Goal: Task Accomplishment & Management: Manage account settings

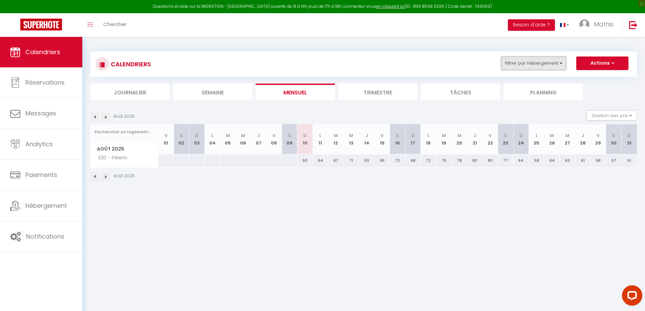
click at [522, 67] on button "Filtrer par hébergement" at bounding box center [533, 64] width 65 height 14
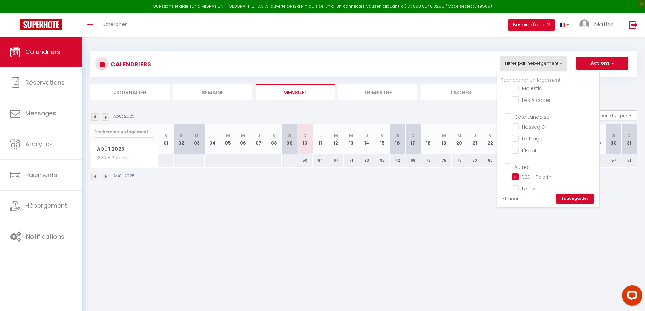
scroll to position [525, 0]
click at [518, 172] on input "320 - Pèlerin" at bounding box center [554, 175] width 85 height 7
checkbox input "false"
click at [509, 133] on input "Dax" at bounding box center [555, 136] width 102 height 7
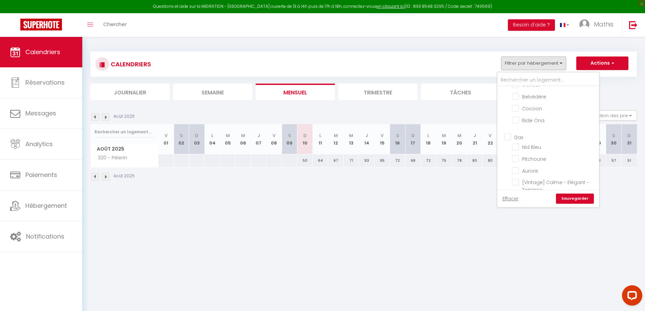
checkbox input "true"
checkbox input "false"
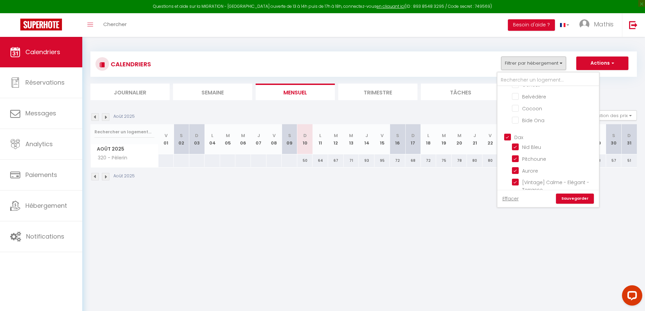
checkbox input "false"
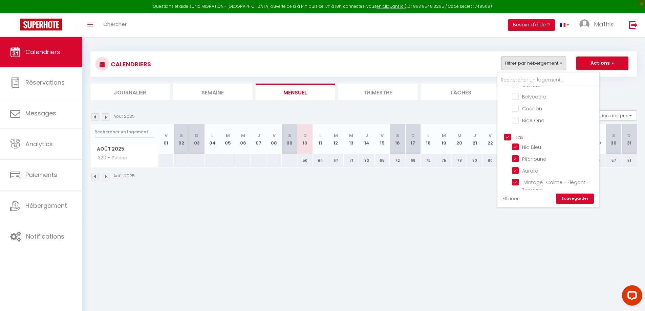
checkbox input "false"
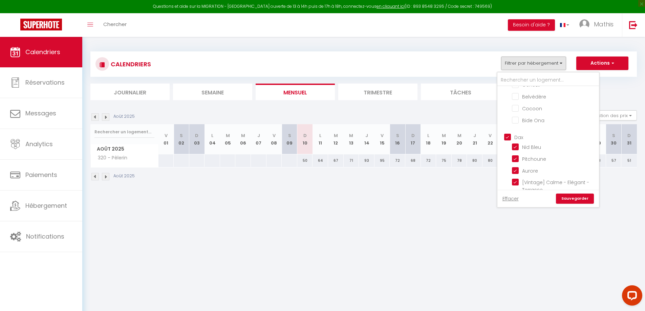
checkbox input "false"
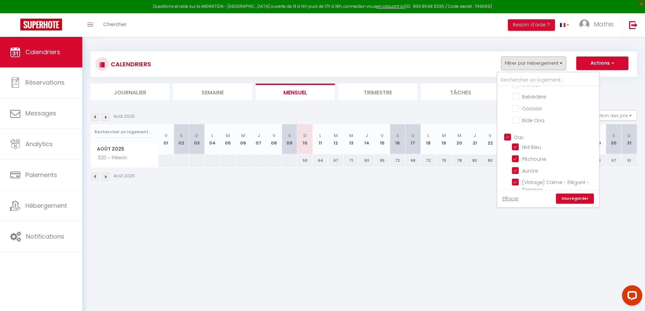
checkbox input "false"
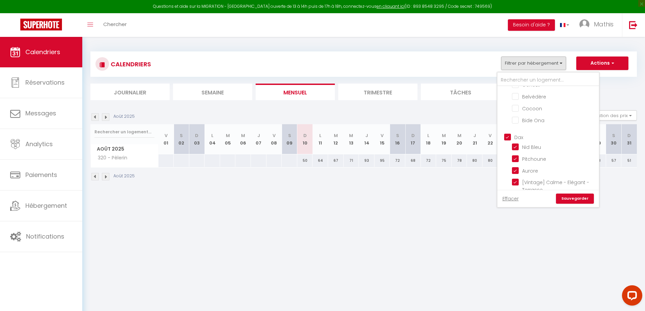
checkbox input "false"
checkbox input "true"
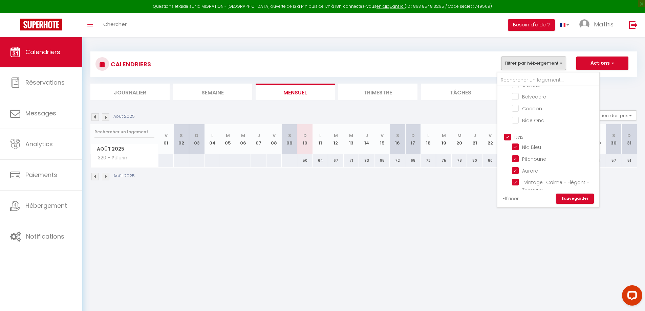
checkbox input "true"
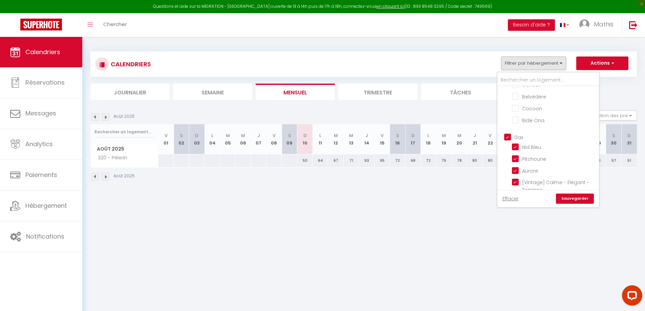
checkbox input "true"
checkbox input "false"
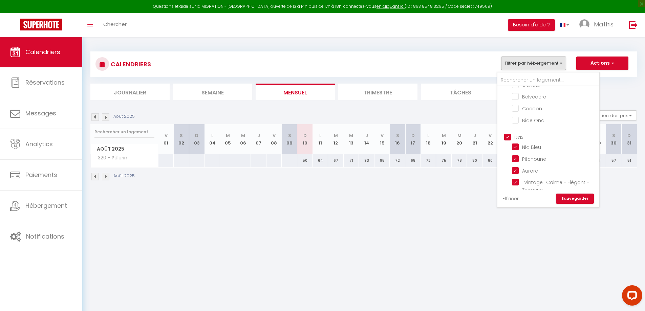
checkbox input "false"
checkbox input "true"
checkbox input "false"
click at [576, 202] on link "Sauvegarder" at bounding box center [575, 199] width 38 height 10
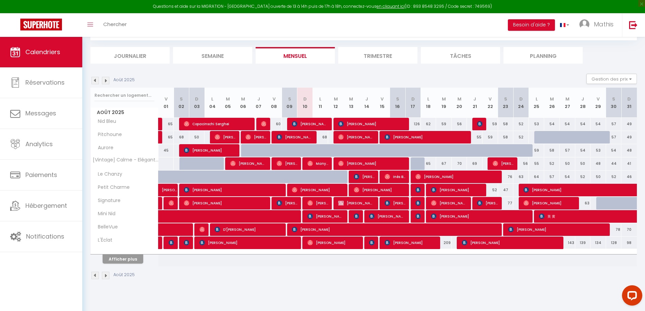
scroll to position [37, 0]
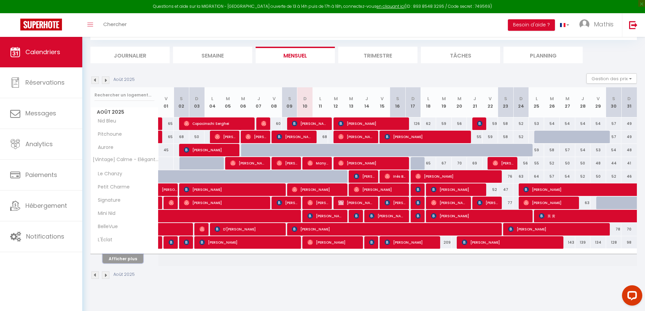
click at [135, 260] on button "Afficher plus" at bounding box center [123, 258] width 41 height 9
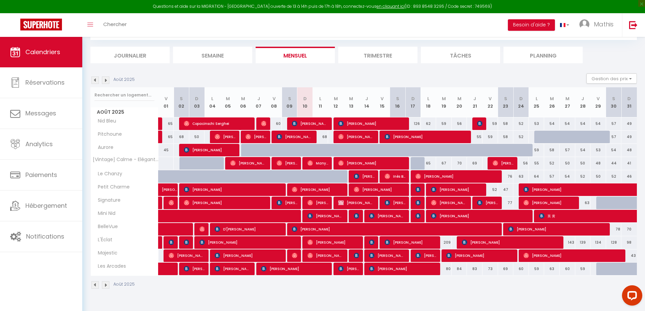
click at [108, 79] on img at bounding box center [105, 80] width 7 height 7
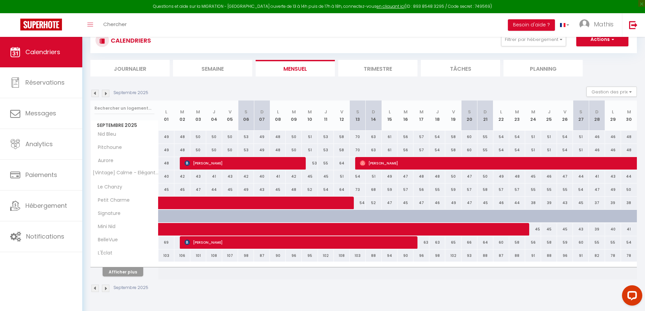
scroll to position [0, 0]
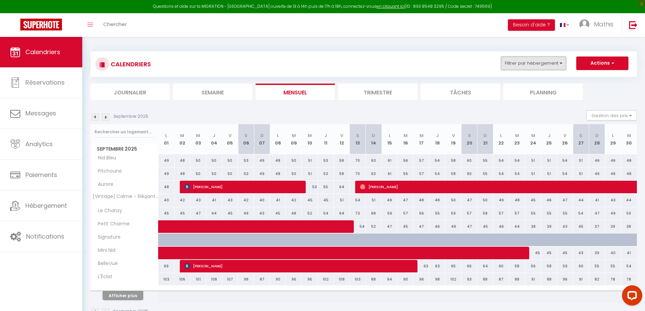
click at [559, 64] on button "Filtrer par hébergement" at bounding box center [533, 64] width 65 height 14
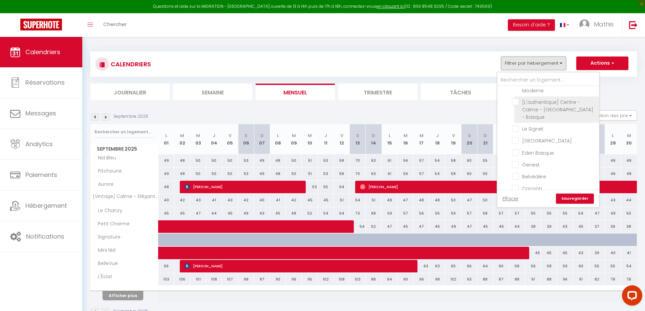
scroll to position [271, 0]
click at [530, 113] on input "Le Signet" at bounding box center [554, 116] width 85 height 7
checkbox input "true"
checkbox input "false"
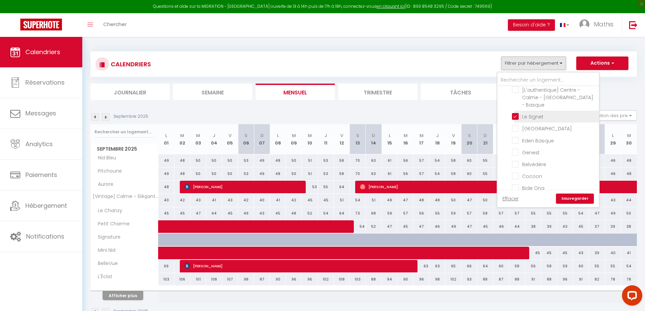
checkbox input "false"
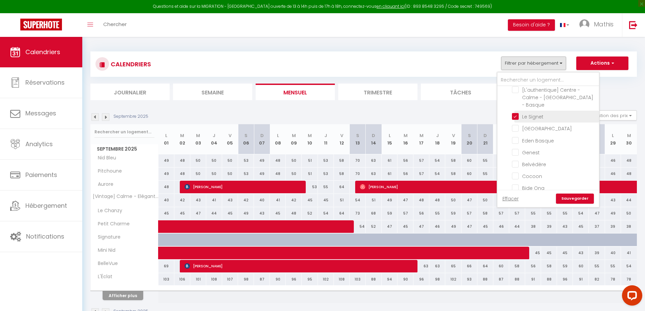
checkbox input "false"
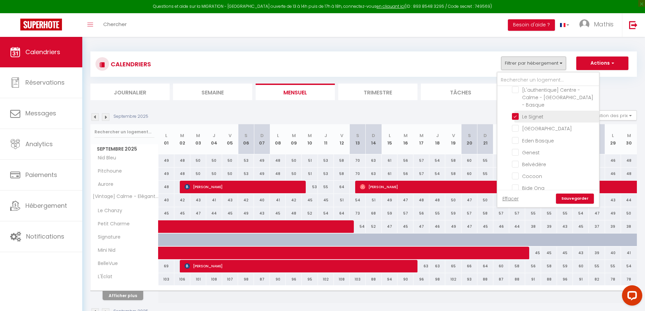
checkbox input "false"
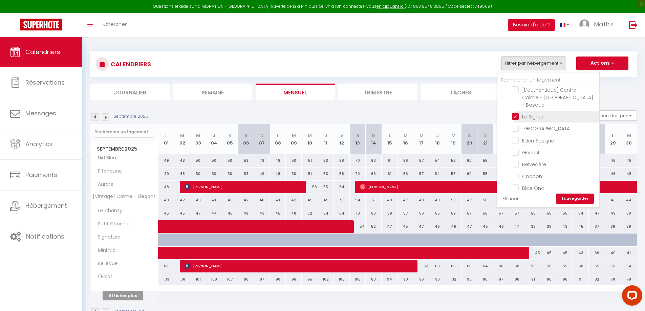
checkbox input "false"
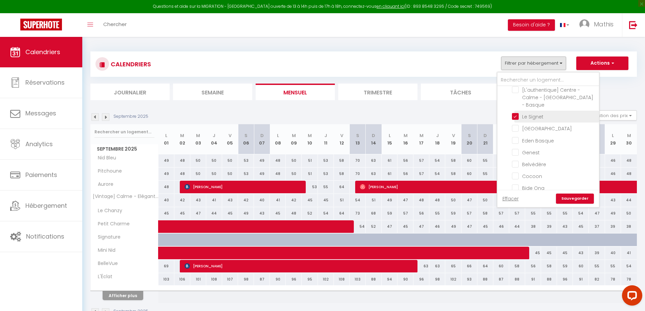
checkbox input "false"
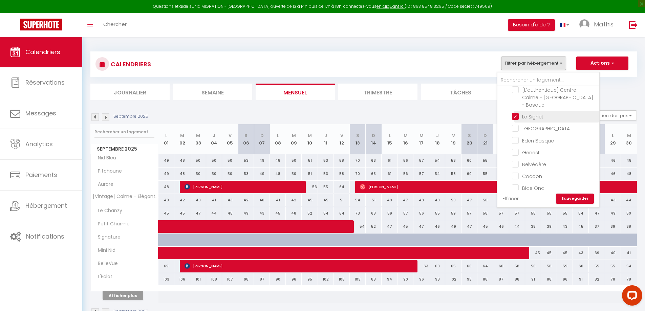
checkbox input "false"
click at [575, 199] on link "Sauvegarder" at bounding box center [575, 199] width 38 height 10
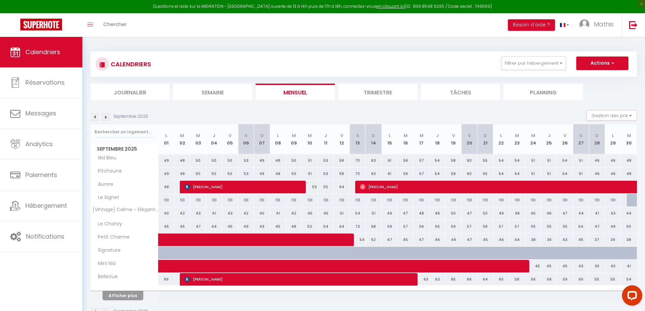
click at [598, 200] on div "110" at bounding box center [597, 200] width 16 height 13
type input "110"
select select "1"
type input "Dim 28 Septembre 2025"
type input "Lun 29 Septembre 2025"
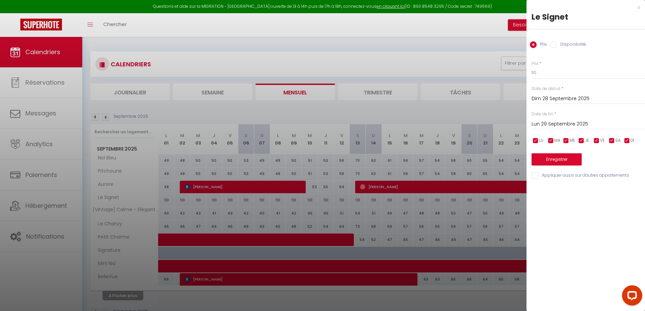
click at [565, 47] on label "Disponibilité" at bounding box center [571, 44] width 29 height 7
click at [557, 47] on input "Disponibilité" at bounding box center [553, 44] width 7 height 7
radio input "true"
radio input "false"
drag, startPoint x: 565, startPoint y: 75, endPoint x: 564, endPoint y: 78, distance: 3.6
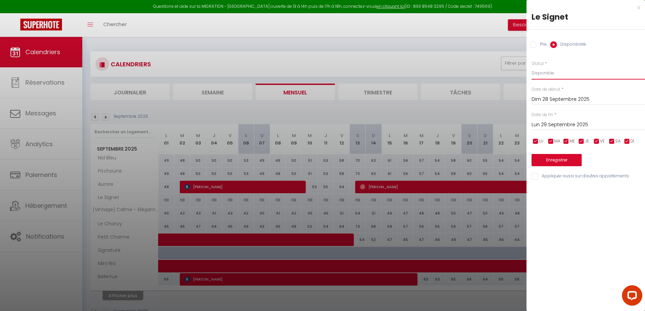
click at [565, 75] on select "Disponible Indisponible" at bounding box center [588, 73] width 113 height 13
select select "0"
click at [532, 67] on select "Disponible Indisponible" at bounding box center [588, 73] width 113 height 13
click at [564, 124] on input "Lun 29 Septembre 2025" at bounding box center [588, 125] width 113 height 9
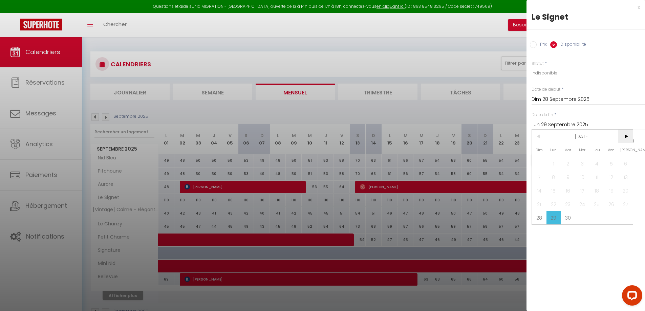
click at [623, 137] on span ">" at bounding box center [625, 137] width 15 height 14
click at [599, 161] on span "2" at bounding box center [597, 164] width 15 height 14
type input "Jeu 02 Octobre 2025"
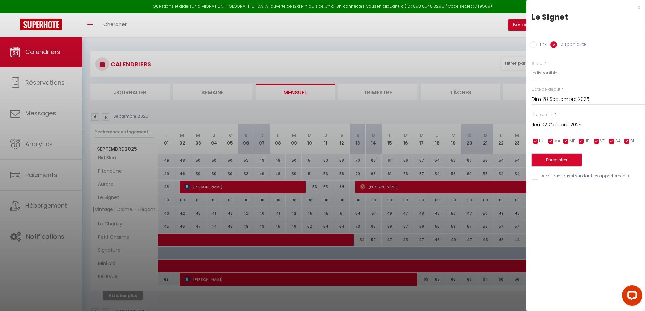
click at [563, 161] on button "Enregistrer" at bounding box center [557, 160] width 50 height 12
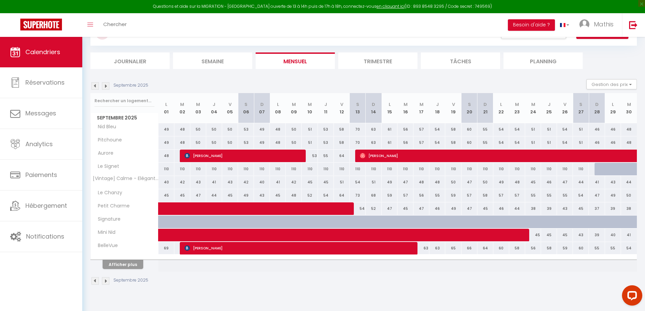
scroll to position [34, 0]
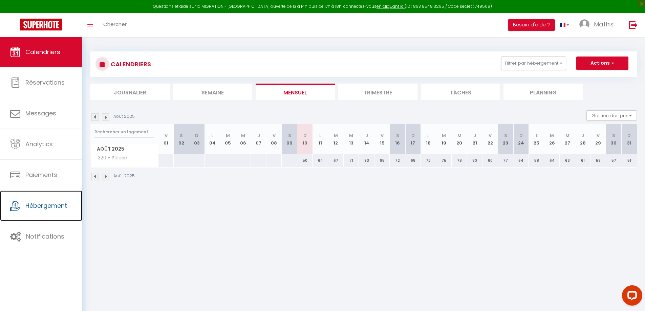
click at [53, 192] on link "Hébergement" at bounding box center [41, 206] width 82 height 30
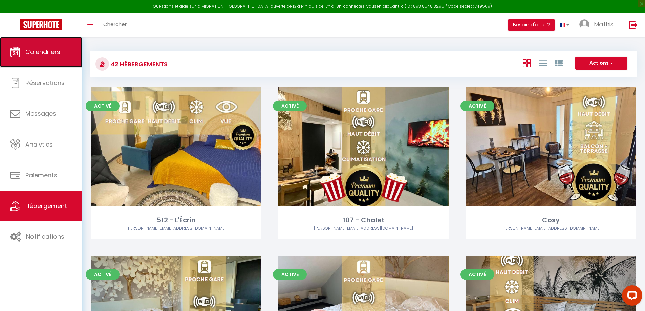
click at [66, 59] on link "Calendriers" at bounding box center [41, 52] width 82 height 30
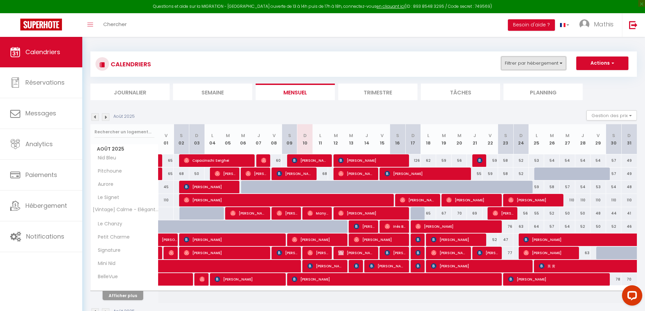
click at [552, 62] on button "Filtrer par hébergement" at bounding box center [533, 64] width 65 height 14
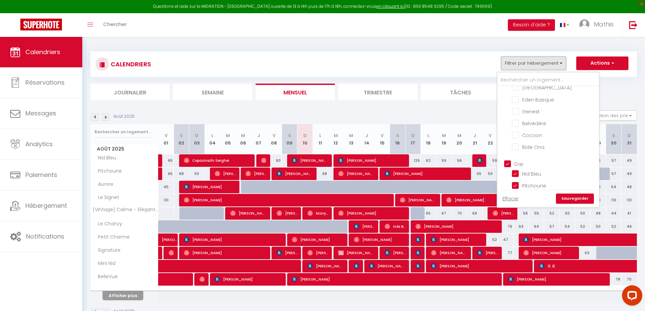
scroll to position [288, 0]
click at [536, 142] on li "Belvédère" at bounding box center [556, 148] width 85 height 12
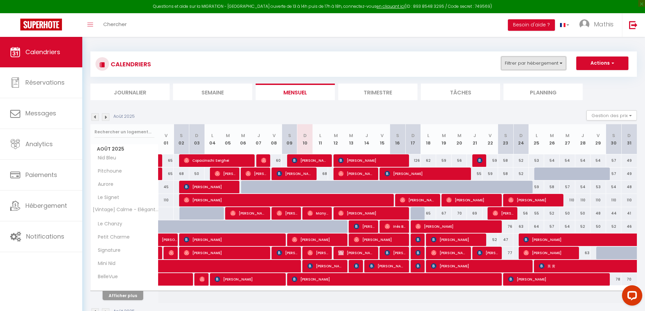
click at [522, 62] on button "Filtrer par hébergement" at bounding box center [533, 64] width 65 height 14
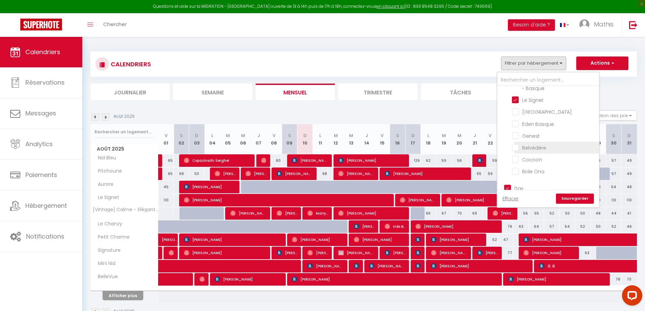
click at [516, 144] on input "Belvédère" at bounding box center [554, 147] width 85 height 7
checkbox input "true"
checkbox input "false"
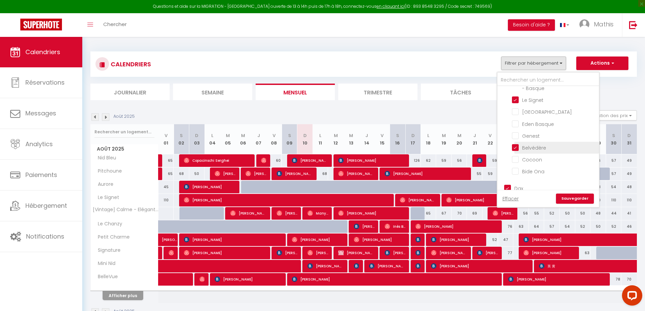
checkbox input "false"
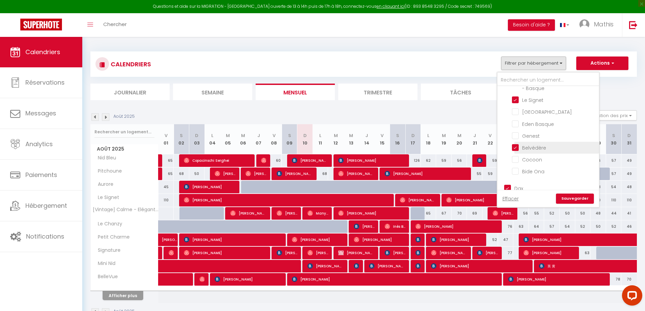
checkbox input "false"
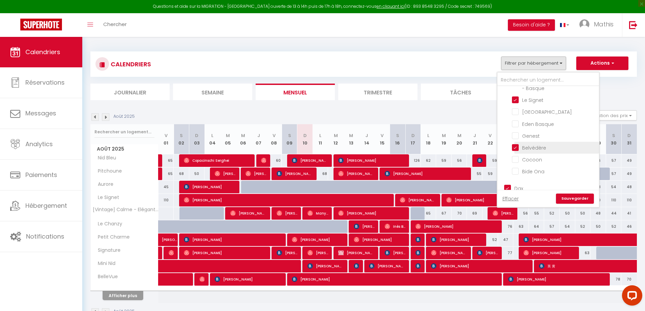
checkbox input "false"
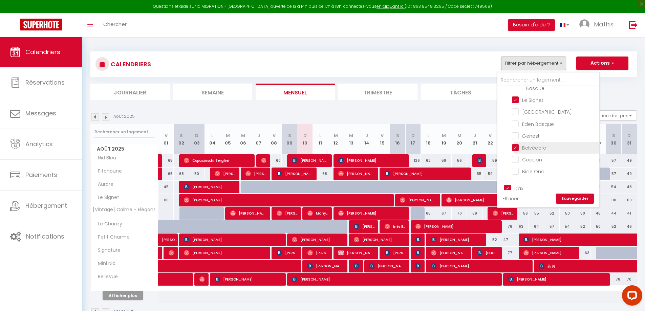
checkbox input "false"
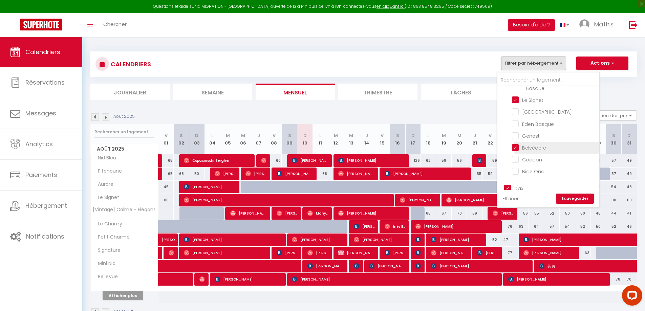
checkbox input "false"
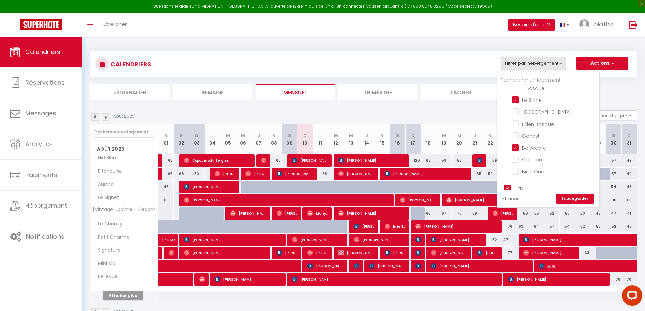
click at [573, 198] on link "Sauvegarder" at bounding box center [575, 199] width 38 height 10
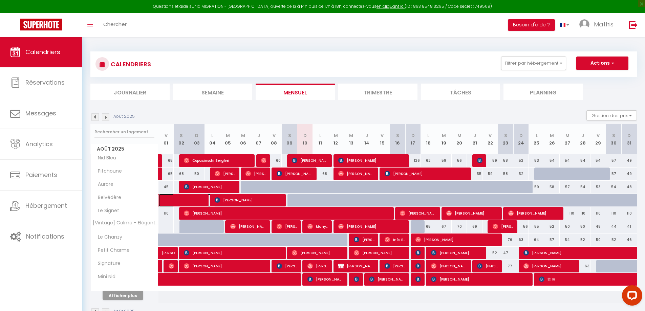
click at [197, 202] on span at bounding box center [192, 200] width 47 height 13
select select "OK"
select select "KO"
select select "0"
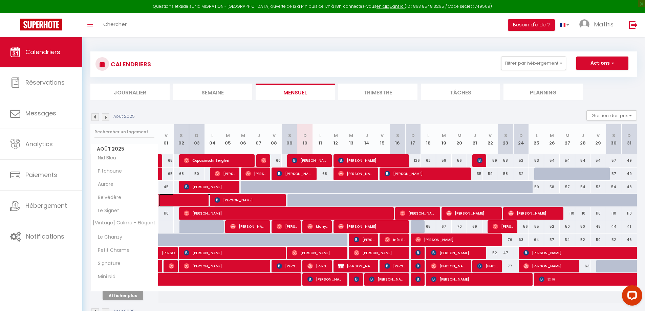
select select "1"
select select
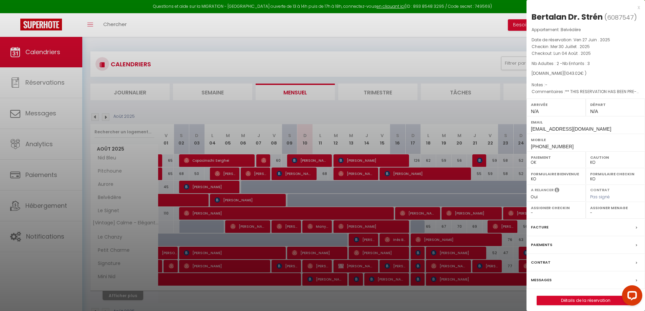
click at [233, 305] on div at bounding box center [322, 155] width 645 height 311
